Goal: Task Accomplishment & Management: Use online tool/utility

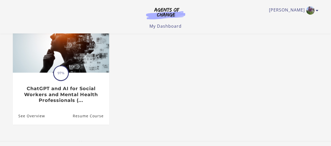
scroll to position [61, 0]
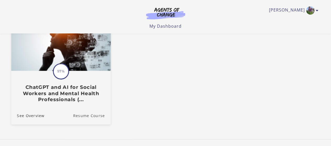
click at [96, 117] on link "Resume Course" at bounding box center [92, 116] width 38 height 18
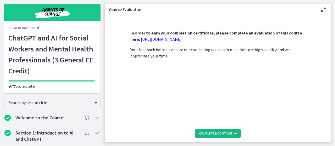
click at [212, 132] on span "Complete & continue" at bounding box center [215, 133] width 33 height 4
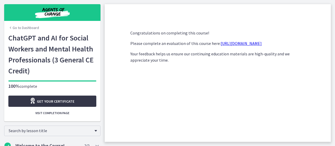
click at [61, 104] on span "Get your certificate" at bounding box center [55, 101] width 37 height 6
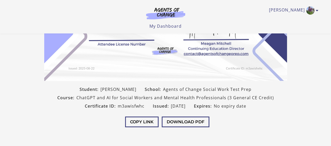
scroll to position [113, 0]
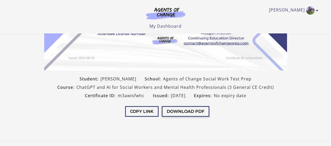
click at [172, 114] on button "Download PDF" at bounding box center [186, 111] width 48 height 11
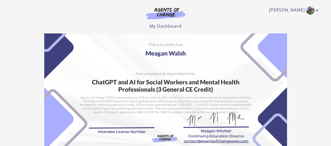
scroll to position [0, 0]
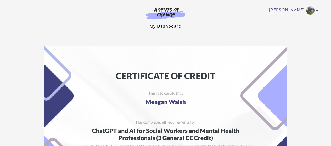
click at [171, 26] on link "My Dashboard" at bounding box center [165, 26] width 32 height 6
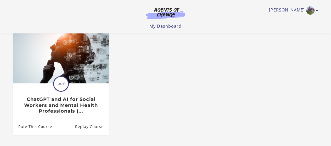
scroll to position [42, 0]
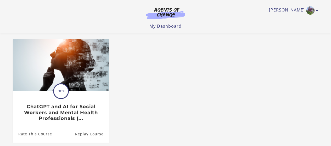
click at [170, 14] on img at bounding box center [165, 13] width 50 height 12
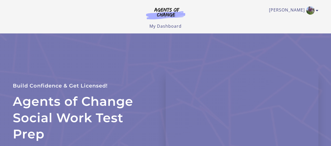
click at [160, 9] on img at bounding box center [165, 13] width 50 height 12
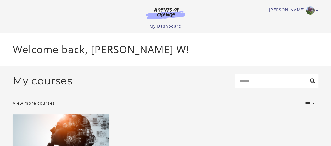
click at [172, 8] on img at bounding box center [165, 13] width 50 height 12
